Goal: Task Accomplishment & Management: Use online tool/utility

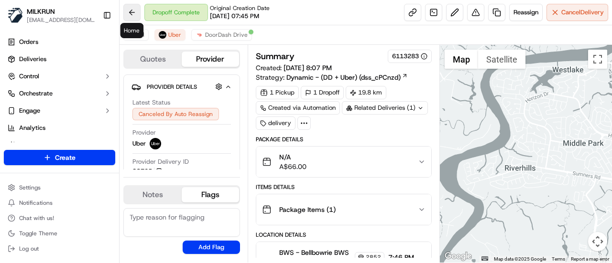
click at [134, 10] on button at bounding box center [131, 12] width 17 height 17
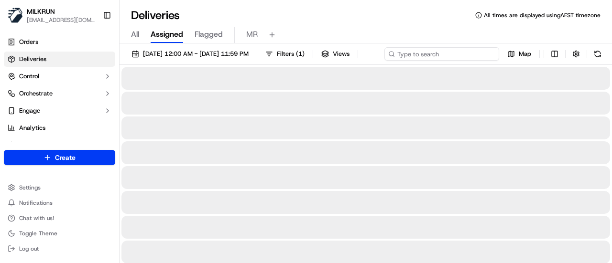
click at [495, 52] on div "[DATE] 12:00 AM - [DATE] 11:59 PM Filters ( 1 ) Views Map" at bounding box center [366, 56] width 493 height 18
paste input "db90ec81-4872-49aa-9b63-9a3e319722d7"
type input "db90ec81-4872-49aa-9b63-9a3e319722d7"
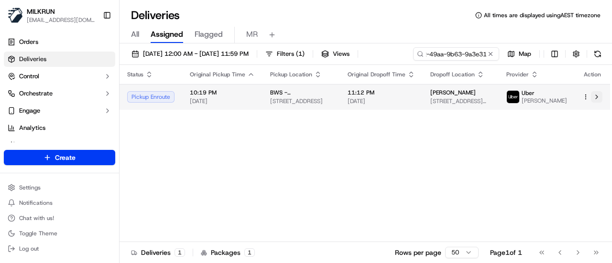
click at [600, 116] on div "Status Original Pickup Time Pickup Location Original Dropoff Time Dropoff Locat…" at bounding box center [365, 153] width 491 height 177
click at [598, 99] on button at bounding box center [596, 96] width 11 height 11
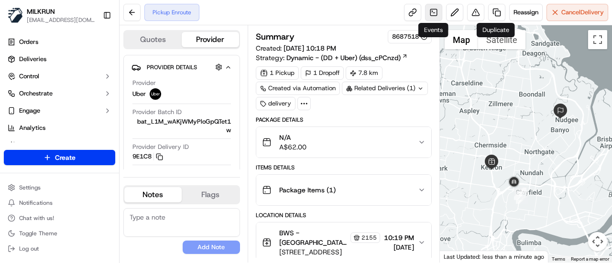
drag, startPoint x: 565, startPoint y: 15, endPoint x: 436, endPoint y: 15, distance: 129.1
click at [436, 15] on div "Reassign Cancel Delivery" at bounding box center [506, 12] width 204 height 17
click at [525, 13] on span "Reassign" at bounding box center [526, 12] width 25 height 9
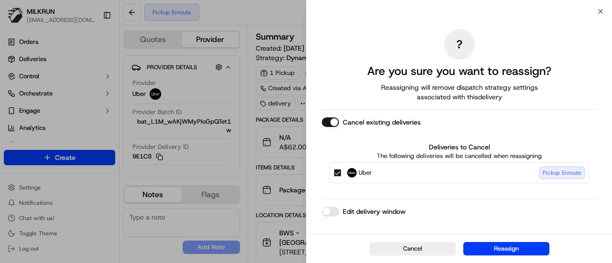
click at [331, 208] on button "Edit delivery window" at bounding box center [330, 212] width 17 height 10
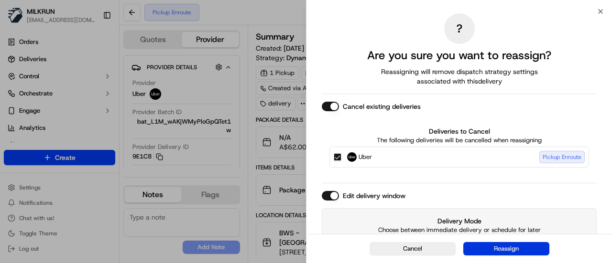
click at [517, 245] on button "Reassign" at bounding box center [506, 248] width 86 height 13
click at [501, 246] on button "Reassign" at bounding box center [506, 248] width 86 height 13
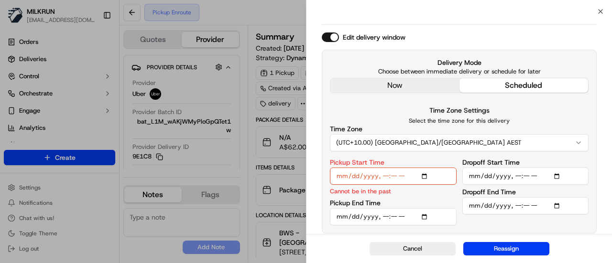
click at [414, 175] on input "Pickup Start Time" at bounding box center [393, 176] width 127 height 17
click at [420, 244] on button "Cancel" at bounding box center [413, 248] width 86 height 13
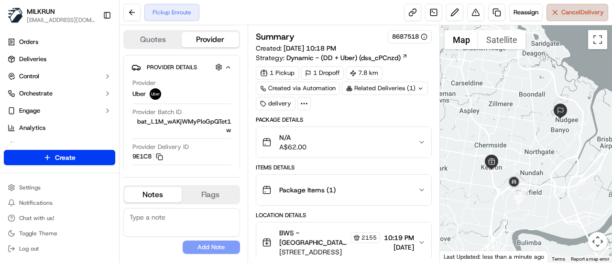
click at [571, 17] on button "Cancel Delivery" at bounding box center [578, 12] width 62 height 17
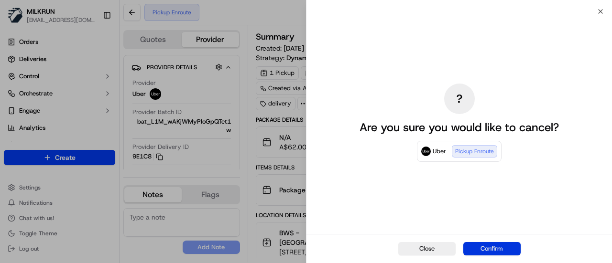
click at [502, 246] on button "Confirm" at bounding box center [491, 248] width 57 height 13
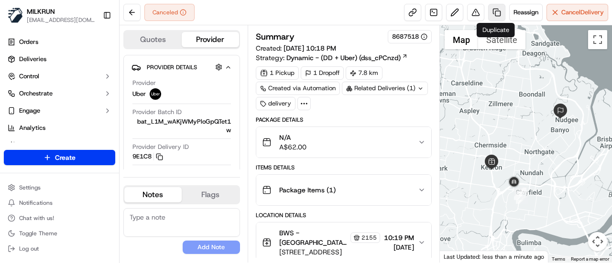
click at [498, 18] on link at bounding box center [496, 12] width 17 height 17
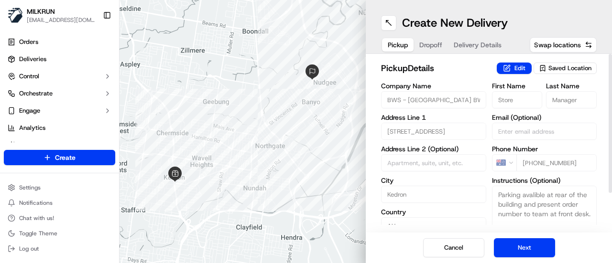
click at [426, 47] on span "Dropoff" at bounding box center [430, 45] width 23 height 10
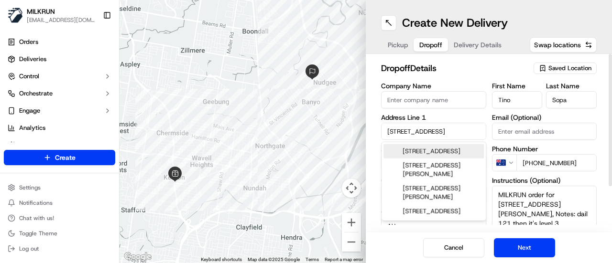
click at [460, 131] on input "121/29 Rochat Ave" at bounding box center [433, 131] width 105 height 17
drag, startPoint x: 452, startPoint y: 128, endPoint x: 377, endPoint y: 128, distance: 75.6
click at [377, 128] on div "dropoff Details Saved Location Company Name Address Line 1 121/29 Rochat Ave Ad…" at bounding box center [489, 143] width 246 height 179
drag, startPoint x: 446, startPoint y: 131, endPoint x: 371, endPoint y: 131, distance: 75.1
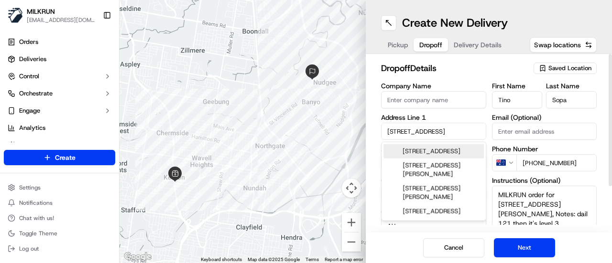
click at [371, 131] on div "dropoff Details Saved Location Company Name Address Line 1 121/29 Rochat Ave Ad…" at bounding box center [489, 143] width 246 height 179
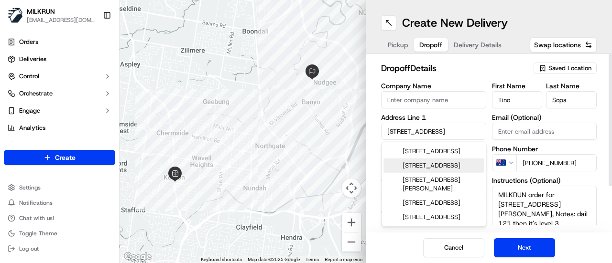
click at [416, 173] on div "36 Innes Street, Geebung QLD, Australia" at bounding box center [434, 166] width 100 height 14
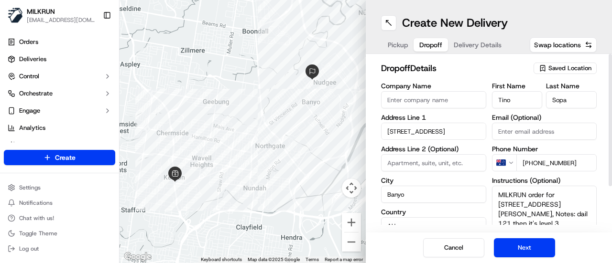
type input "36 Innes St, Geebung QLD 4034, Australia"
type input "Geebung"
type input "Australia"
type input "4034"
type input "36 Innes Street"
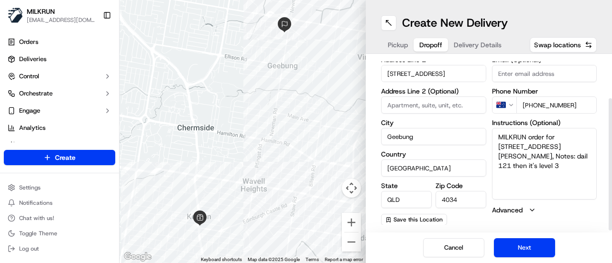
scroll to position [10, 0]
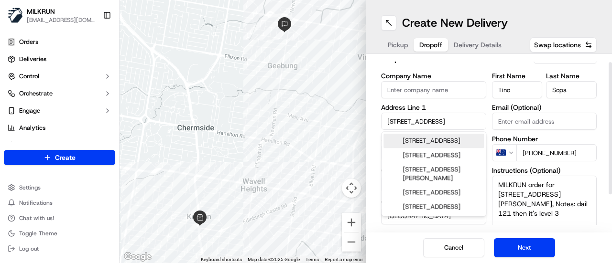
drag, startPoint x: 443, startPoint y: 124, endPoint x: 367, endPoint y: 124, distance: 75.6
click at [367, 124] on div "dropoff Details Saved Location Company Name Address Line 1 36 Innes Street Addr…" at bounding box center [489, 143] width 246 height 179
click at [570, 197] on textarea "MILKRUN order for 121/29 Rochat Ave, Banyo, QLD 4014, AU, Notes: dail 121 then …" at bounding box center [544, 212] width 105 height 72
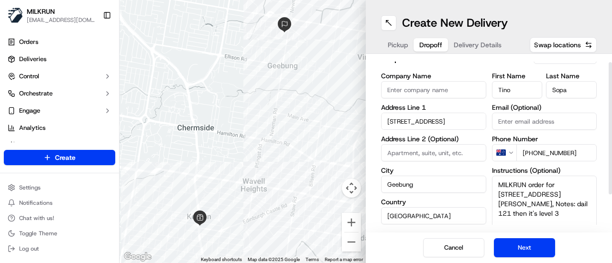
drag, startPoint x: 568, startPoint y: 191, endPoint x: 556, endPoint y: 196, distance: 13.3
click at [556, 196] on textarea "MILKRUN order for 121/29 Rochat Ave, Banyo, QLD 4014, AU, Notes: dail 121 then …" at bounding box center [544, 212] width 105 height 72
paste textarea "36 Innes Street"
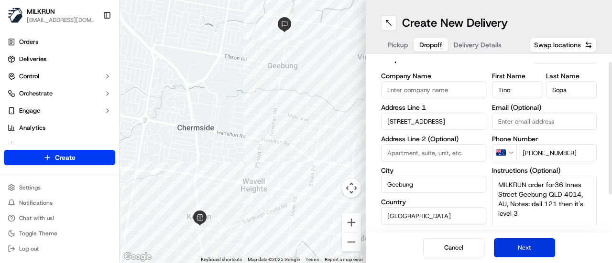
type textarea "MILKRUN order for36 Innes Street Geebung QLD 4014, AU, Notes: dail 121 then it'…"
click at [535, 250] on button "Next" at bounding box center [524, 248] width 61 height 19
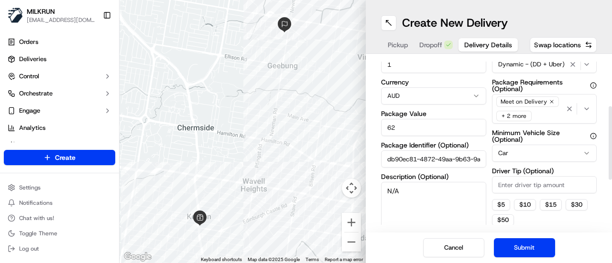
scroll to position [201, 0]
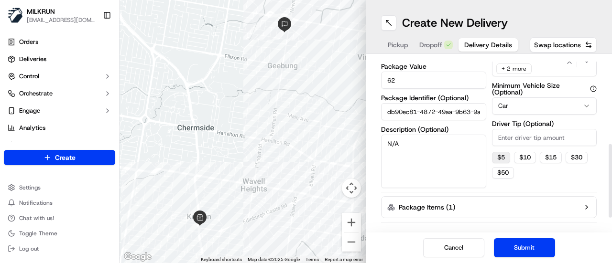
click at [504, 153] on button "$ 5" at bounding box center [501, 157] width 18 height 11
type input "5"
click at [533, 257] on button "Submit" at bounding box center [524, 248] width 61 height 19
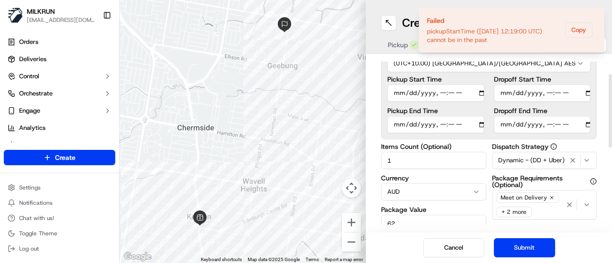
scroll to position [10, 0]
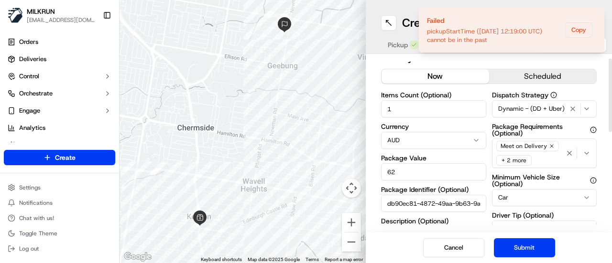
click at [457, 76] on button "now" at bounding box center [436, 76] width 108 height 14
click at [525, 244] on button "Submit" at bounding box center [524, 248] width 61 height 19
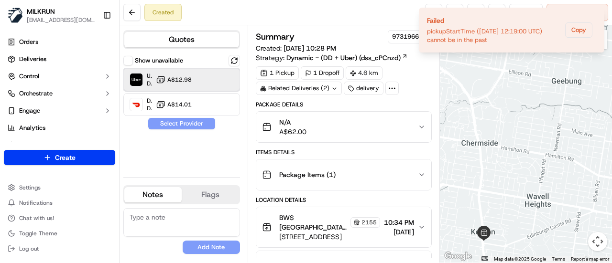
click at [203, 79] on div "Uber Dropoff ETA 24 minutes A$12.98" at bounding box center [181, 79] width 117 height 23
click at [195, 123] on button "Assign Provider" at bounding box center [182, 123] width 68 height 11
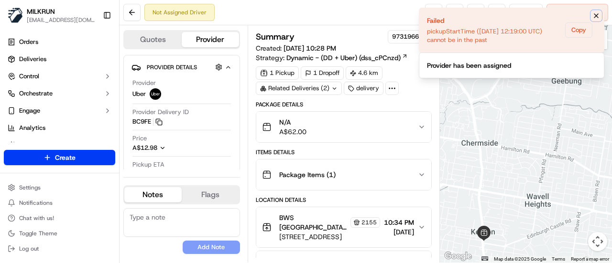
click at [597, 18] on icon "Notifications (F8)" at bounding box center [596, 16] width 8 height 8
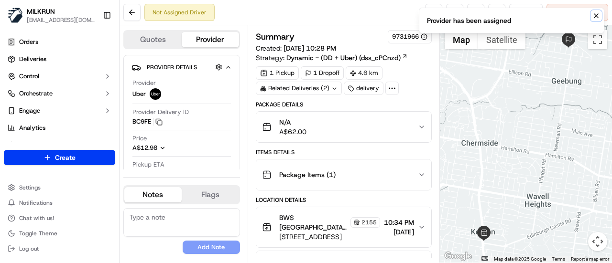
click at [595, 17] on icon "Notifications (F8)" at bounding box center [596, 16] width 8 height 8
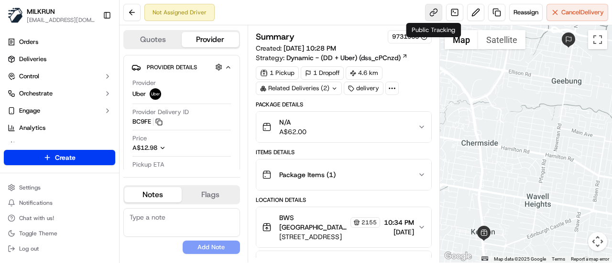
click at [438, 8] on link at bounding box center [433, 12] width 17 height 17
